Goal: Task Accomplishment & Management: Use online tool/utility

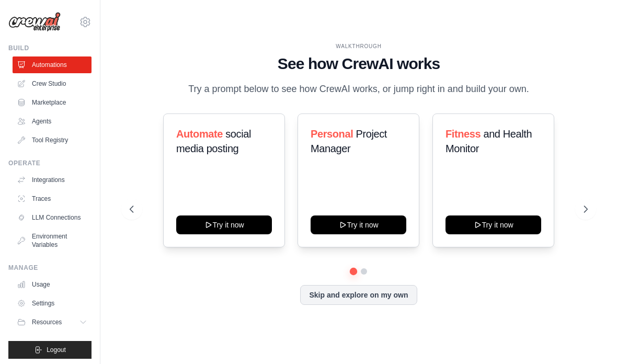
scroll to position [38, 0]
click at [33, 88] on link "Crew Studio" at bounding box center [52, 83] width 79 height 17
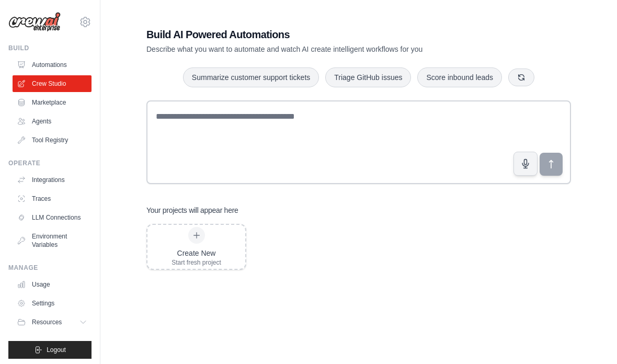
click at [38, 107] on link "Marketplace" at bounding box center [52, 102] width 79 height 17
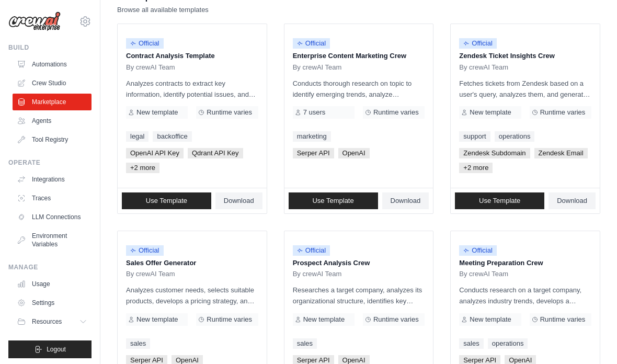
scroll to position [118, 0]
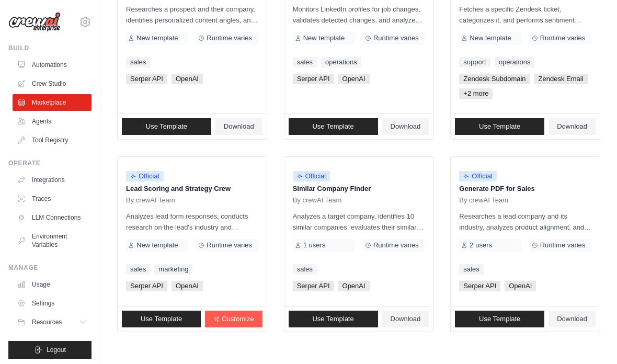
scroll to position [633, 0]
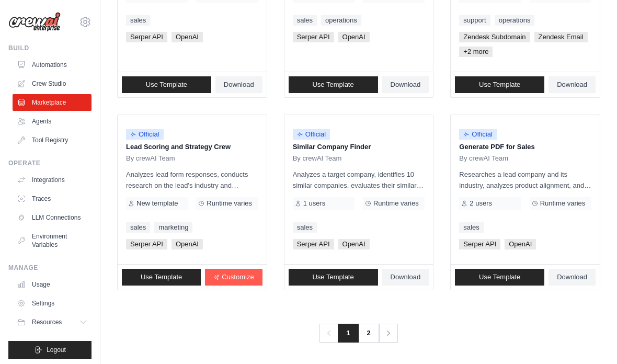
click at [363, 340] on link "2" at bounding box center [368, 333] width 21 height 19
click at [365, 336] on link "2" at bounding box center [368, 333] width 21 height 19
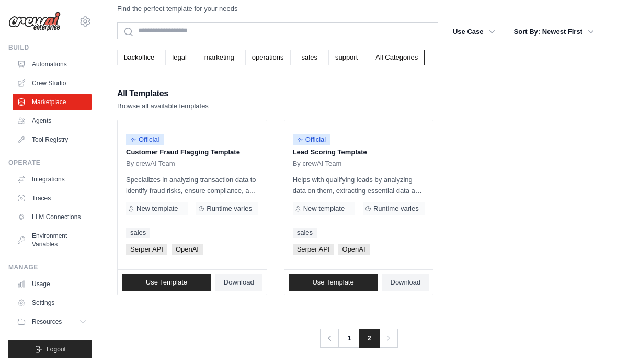
scroll to position [33, 0]
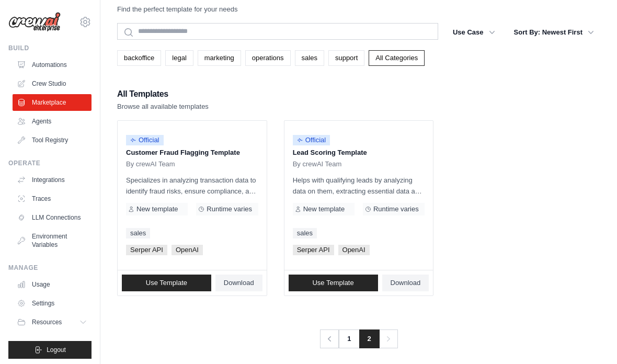
click at [20, 110] on link "Marketplace" at bounding box center [52, 102] width 79 height 17
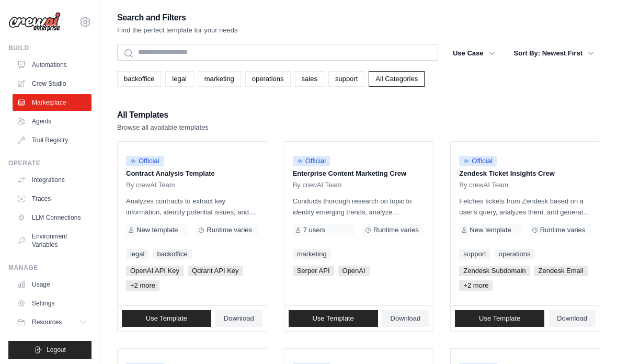
click at [30, 141] on link "Tool Registry" at bounding box center [52, 140] width 79 height 17
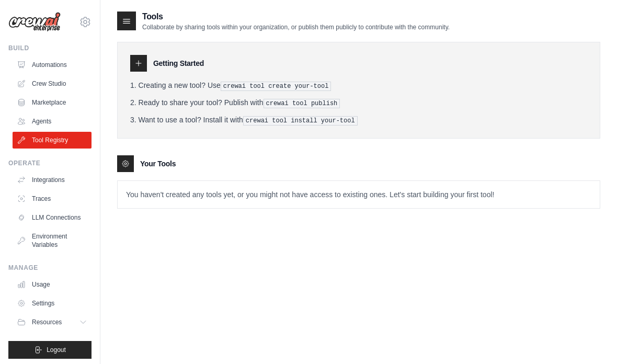
click at [34, 147] on link "Tool Registry" at bounding box center [52, 140] width 79 height 17
click at [42, 142] on link "Tool Registry" at bounding box center [52, 140] width 79 height 17
click at [38, 148] on link "Tool Registry" at bounding box center [52, 140] width 79 height 17
click at [35, 142] on link "Tool Registry" at bounding box center [52, 140] width 79 height 17
click at [37, 143] on link "Tool Registry" at bounding box center [52, 140] width 79 height 17
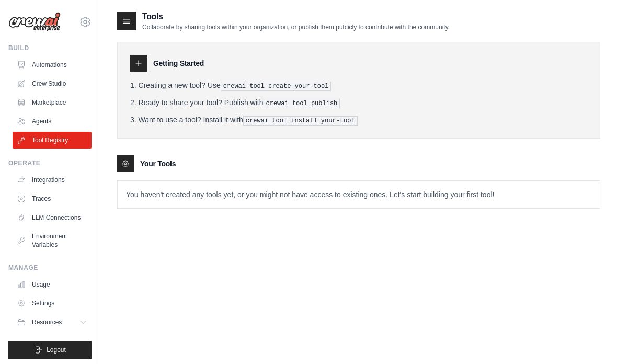
click at [27, 133] on link "Tool Registry" at bounding box center [52, 140] width 79 height 17
click at [30, 144] on link "Tool Registry" at bounding box center [52, 140] width 79 height 17
click at [40, 142] on link "Tool Registry" at bounding box center [52, 140] width 79 height 17
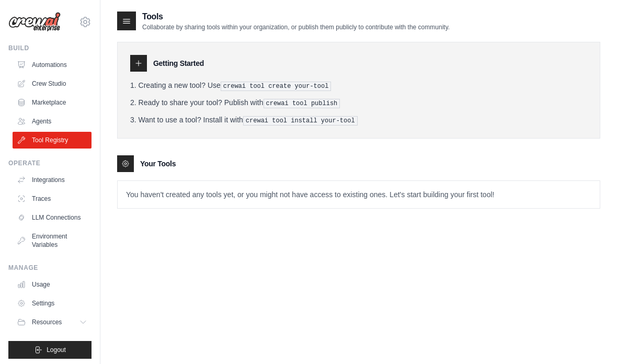
click at [38, 147] on link "Tool Registry" at bounding box center [52, 140] width 79 height 17
click at [38, 145] on link "Tool Registry" at bounding box center [52, 140] width 79 height 17
click at [36, 146] on link "Tool Registry" at bounding box center [52, 140] width 79 height 17
click at [32, 129] on link "Agents" at bounding box center [52, 121] width 79 height 17
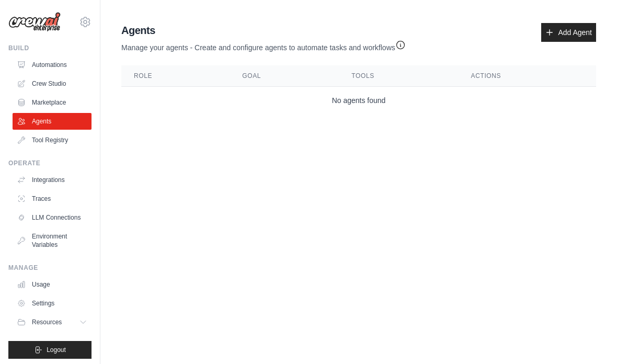
click at [49, 134] on link "Tool Registry" at bounding box center [52, 140] width 79 height 17
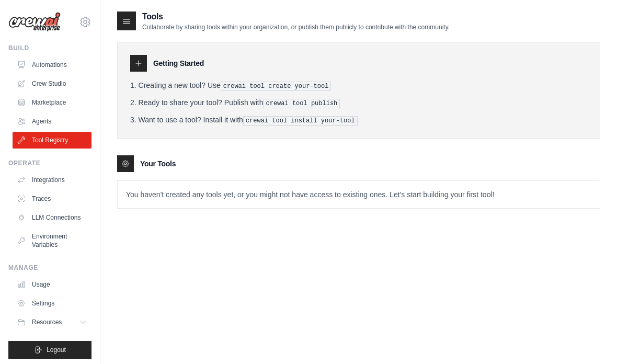
click at [45, 124] on link "Agents" at bounding box center [52, 121] width 79 height 17
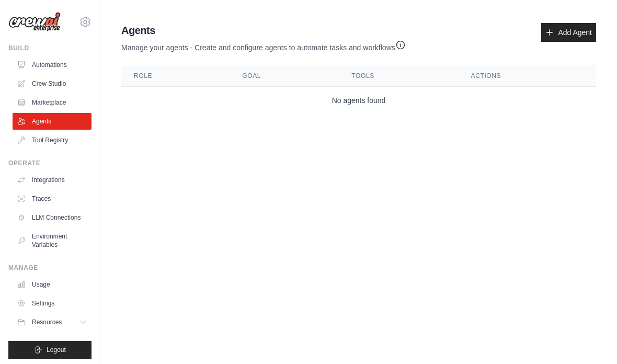
click at [47, 129] on link "Agents" at bounding box center [52, 121] width 79 height 17
click at [49, 125] on link "Agents" at bounding box center [52, 121] width 79 height 17
click at [55, 137] on link "Tool Registry" at bounding box center [52, 140] width 79 height 17
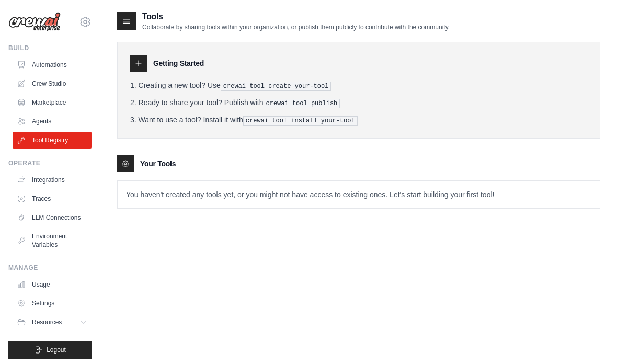
click at [48, 125] on link "Agents" at bounding box center [52, 121] width 79 height 17
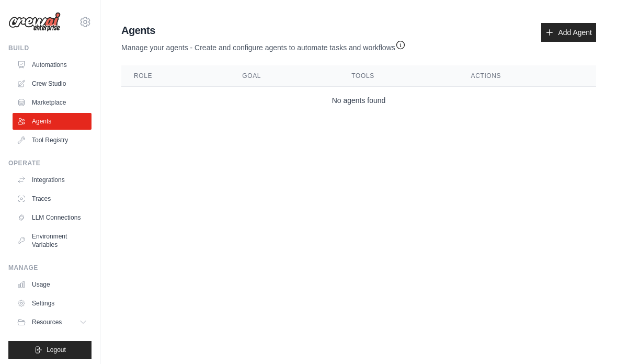
click at [47, 125] on link "Agents" at bounding box center [52, 121] width 79 height 17
click at [55, 120] on link "Agents" at bounding box center [52, 121] width 79 height 17
click at [59, 107] on link "Marketplace" at bounding box center [52, 102] width 79 height 17
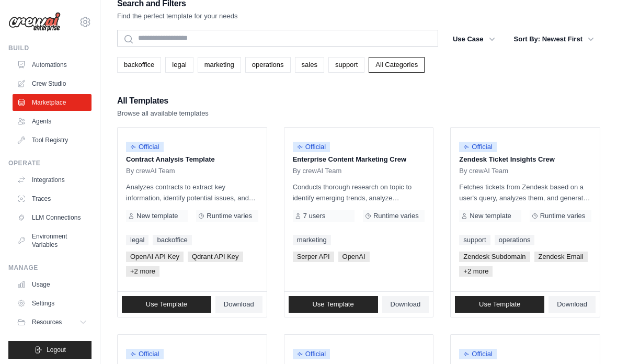
scroll to position [15, 0]
click at [36, 175] on link "Integrations" at bounding box center [52, 179] width 79 height 17
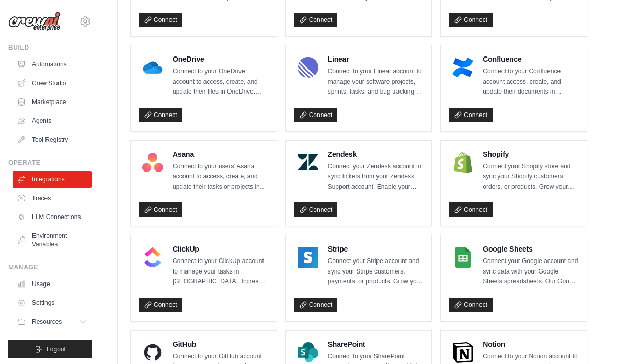
scroll to position [707, 0]
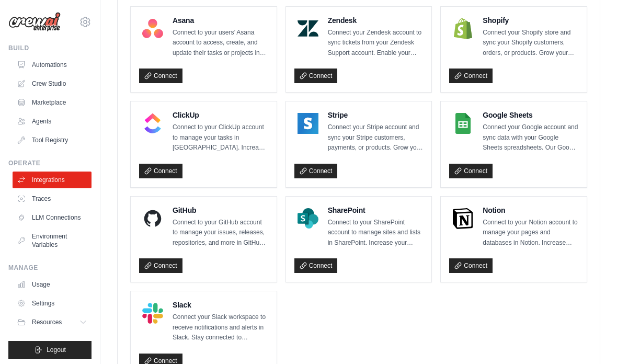
click at [598, 42] on div "Box Connect to your Box account to access, create, and update files in Box. Inc…" at bounding box center [359, 1] width 482 height 767
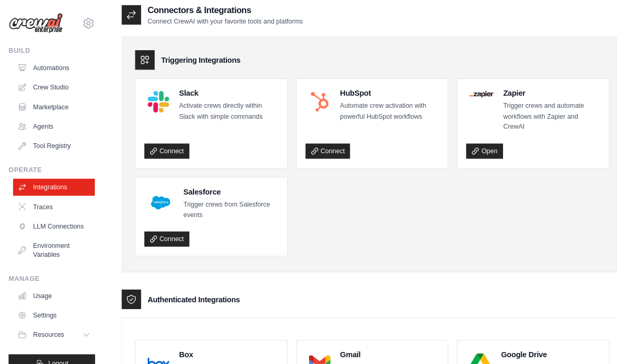
scroll to position [0, 0]
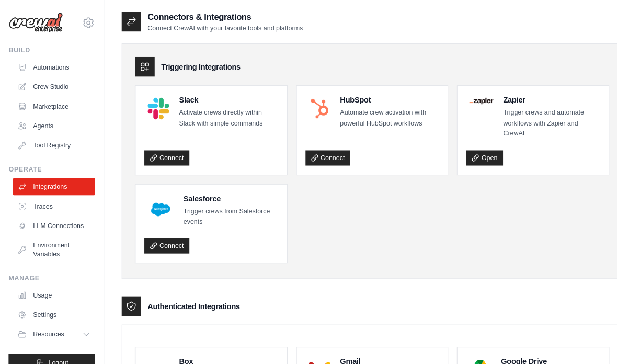
click at [26, 193] on link "Traces" at bounding box center [52, 198] width 79 height 17
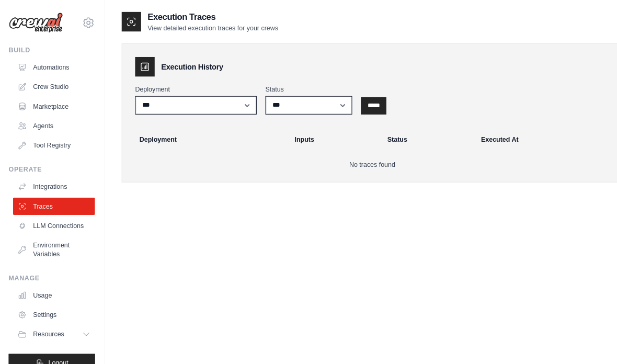
click at [40, 215] on link "LLM Connections" at bounding box center [52, 217] width 79 height 17
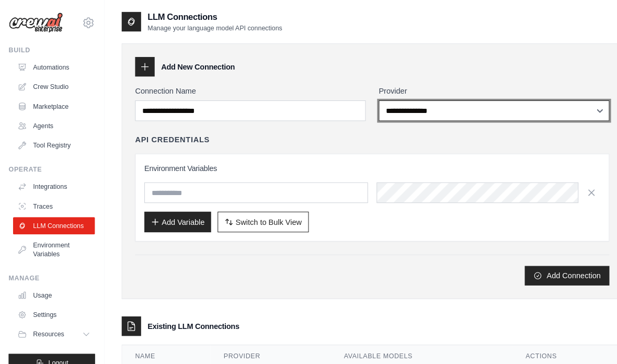
click at [531, 101] on select "**********" at bounding box center [476, 107] width 222 height 20
click at [569, 108] on select "**********" at bounding box center [476, 107] width 222 height 20
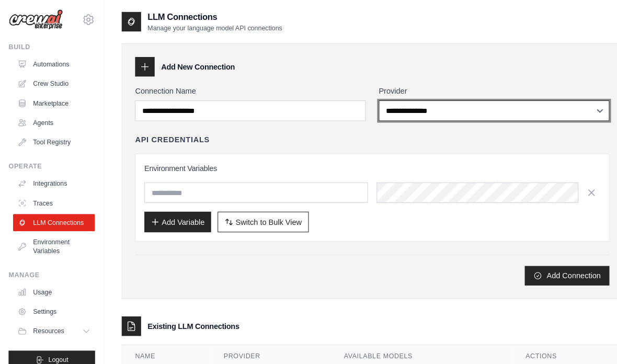
scroll to position [3, 0]
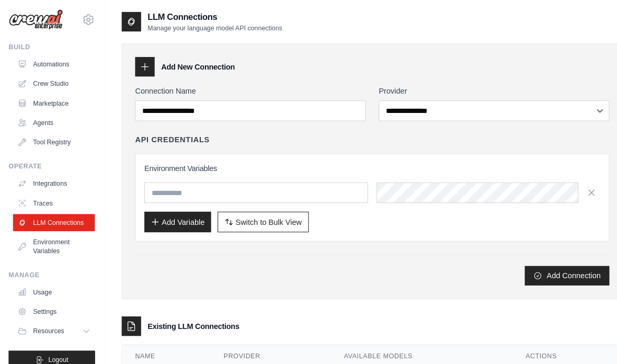
click at [46, 231] on link "Environment Variables" at bounding box center [52, 237] width 79 height 25
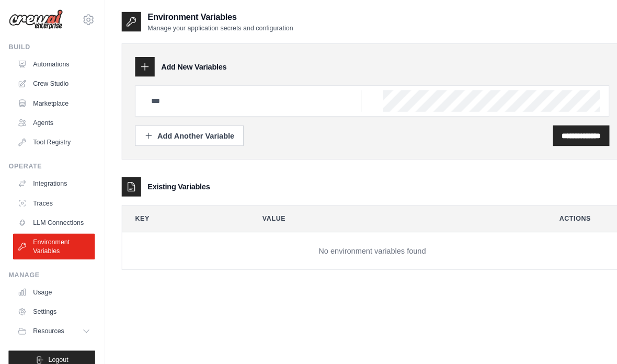
scroll to position [3, 0]
click at [37, 62] on link "Automations" at bounding box center [52, 61] width 79 height 17
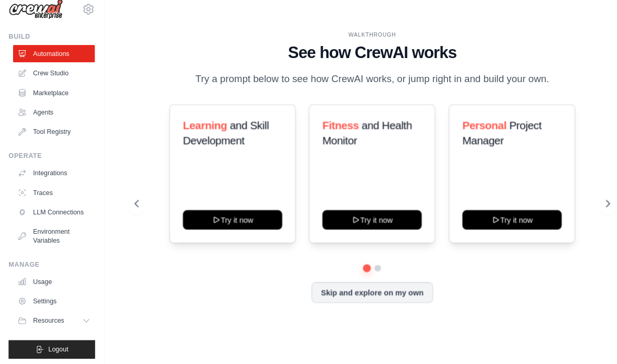
scroll to position [42, 0]
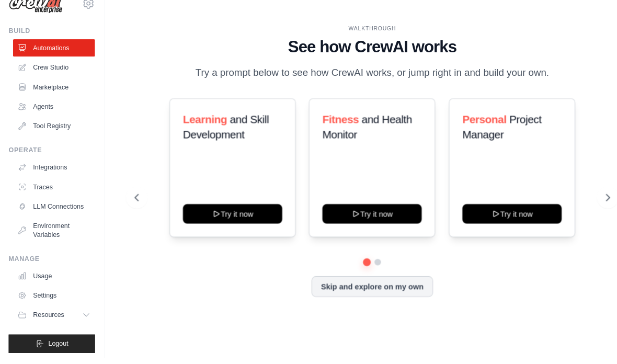
click at [525, 154] on div "Personal Project Manager Try it now" at bounding box center [493, 180] width 122 height 134
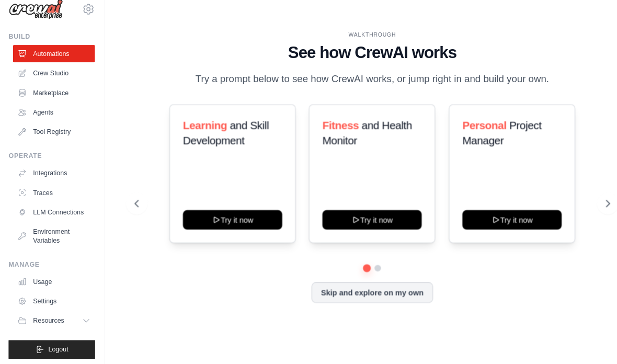
click at [531, 149] on div "Personal Project Manager Try it now" at bounding box center [493, 180] width 122 height 134
click at [194, 215] on button "Try it now" at bounding box center [224, 224] width 96 height 19
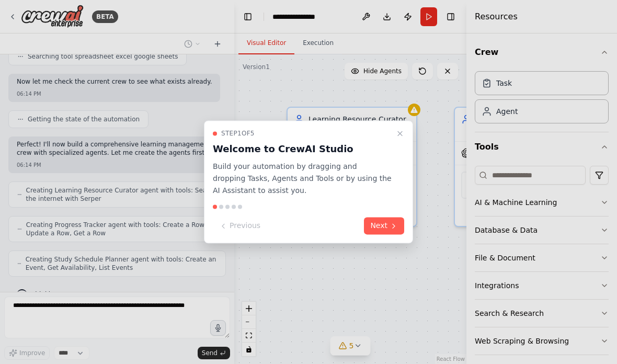
scroll to position [323, 0]
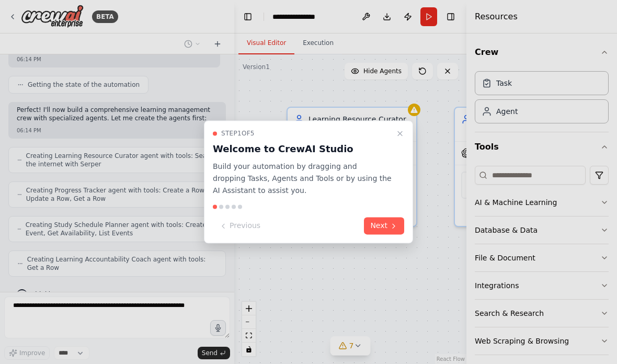
click at [391, 230] on button "Next" at bounding box center [384, 225] width 40 height 17
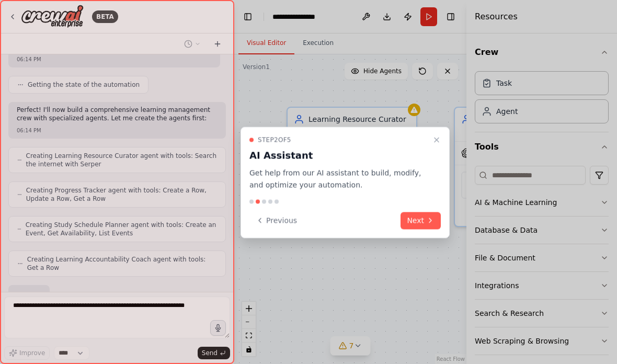
scroll to position [386, 0]
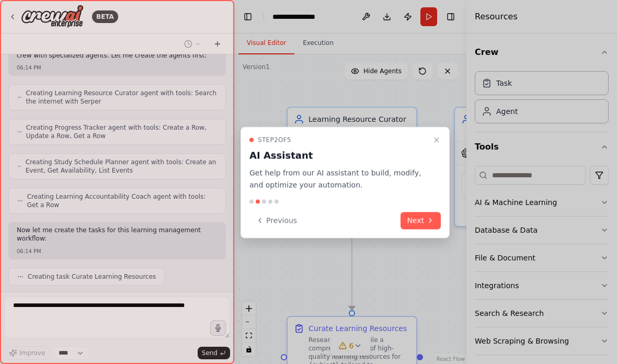
click at [475, 191] on div at bounding box center [308, 182] width 617 height 364
click at [427, 225] on button "Next" at bounding box center [420, 220] width 40 height 17
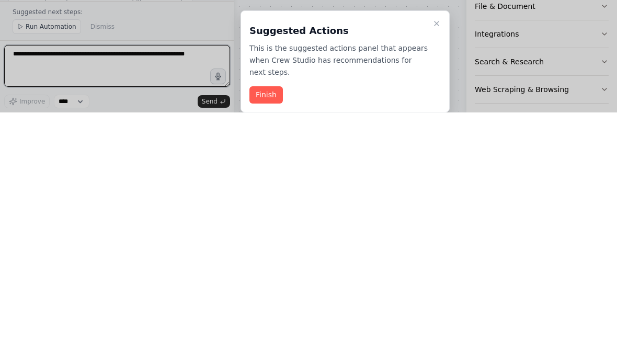
scroll to position [1045, 0]
click at [426, 275] on h3 "Suggested Actions" at bounding box center [338, 282] width 179 height 15
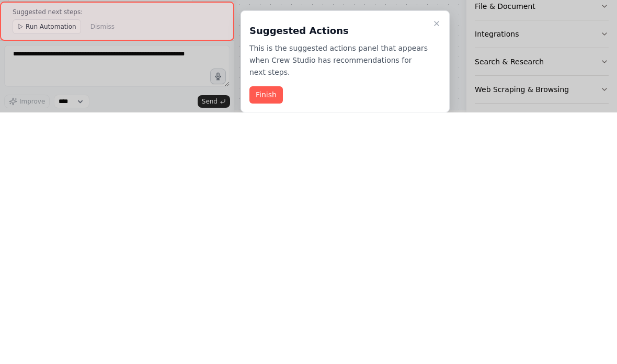
scroll to position [42, 0]
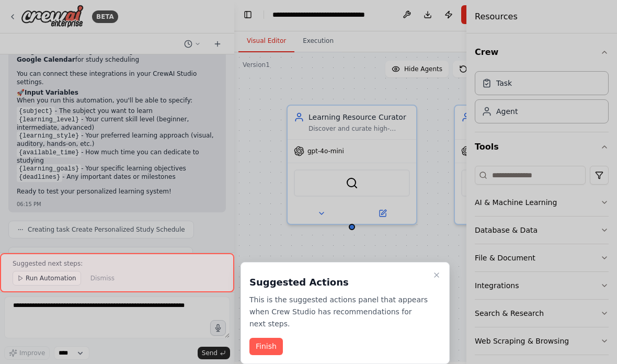
click at [432, 269] on button "Close walkthrough" at bounding box center [436, 275] width 13 height 13
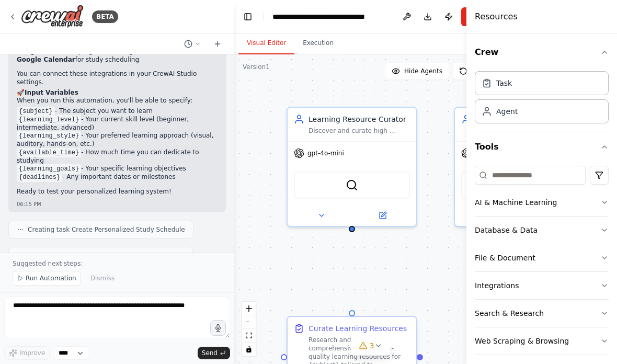
click at [605, 199] on icon "button" at bounding box center [604, 202] width 8 height 8
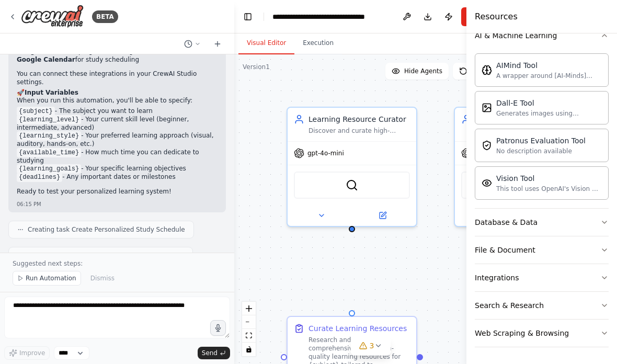
scroll to position [154, 0]
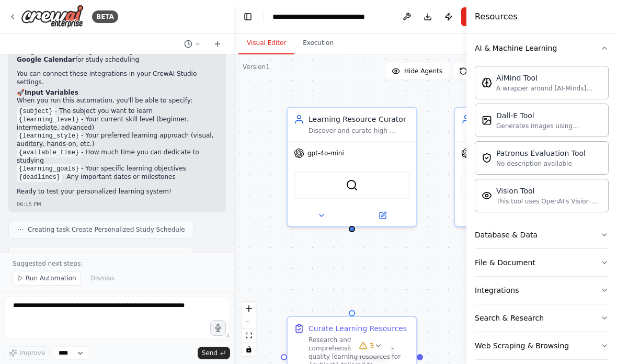
click at [604, 227] on button "Database & Data" at bounding box center [542, 234] width 134 height 27
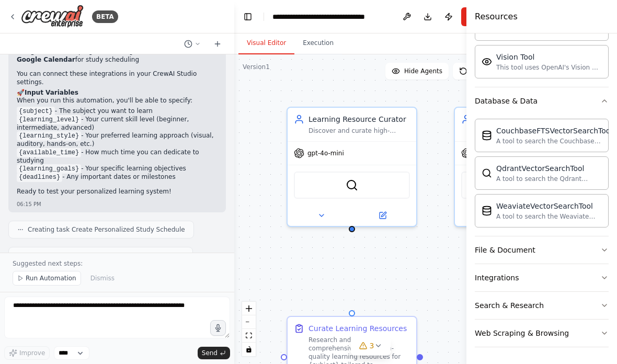
click at [600, 253] on icon "button" at bounding box center [604, 250] width 8 height 8
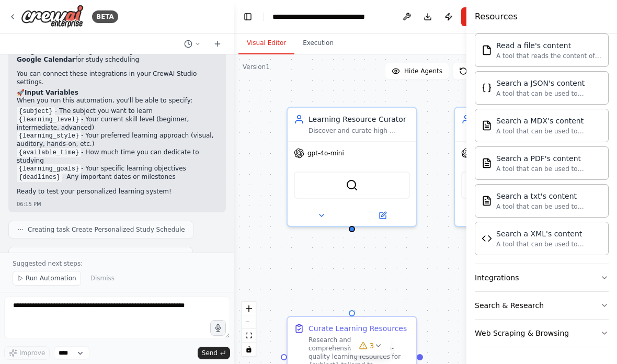
scroll to position [598, 0]
click at [603, 277] on icon "button" at bounding box center [604, 277] width 8 height 8
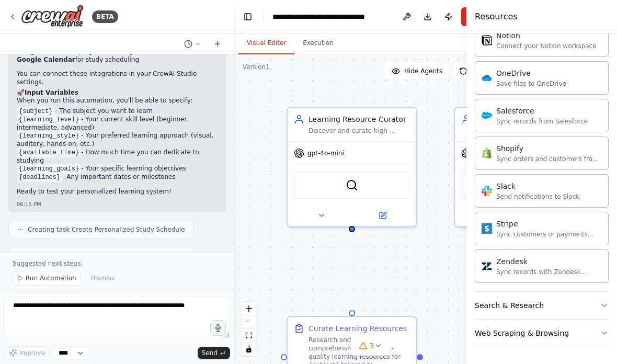
scroll to position [1396, 0]
click at [601, 308] on icon "button" at bounding box center [604, 305] width 8 height 8
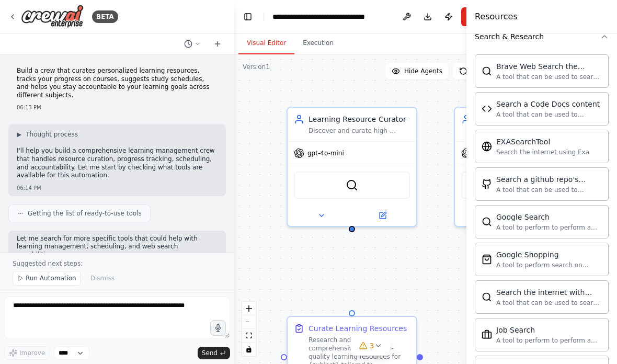
scroll to position [0, 0]
